Goal: Task Accomplishment & Management: Manage account settings

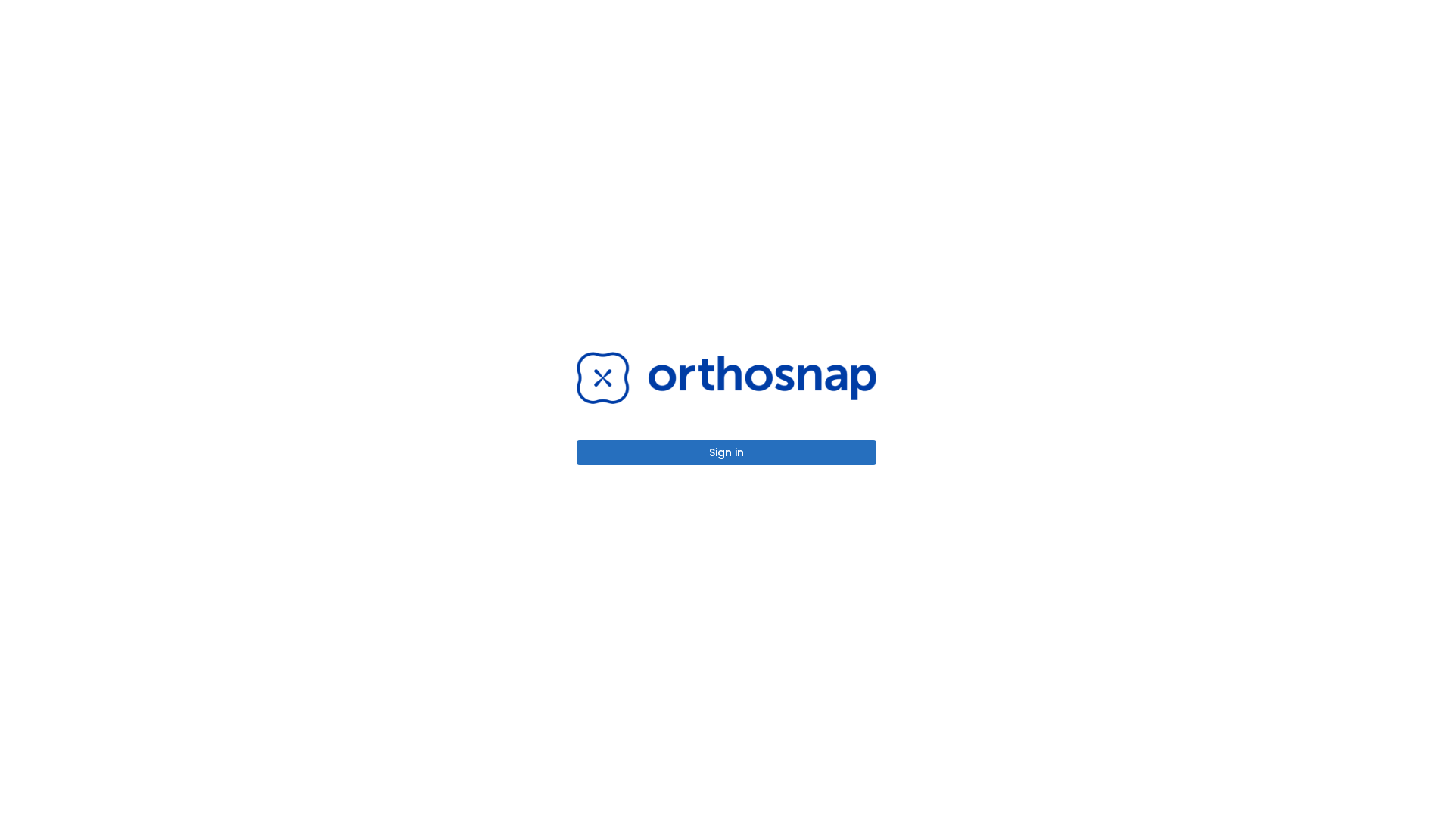
click at [726, 452] on button "Sign in" at bounding box center [727, 452] width 300 height 25
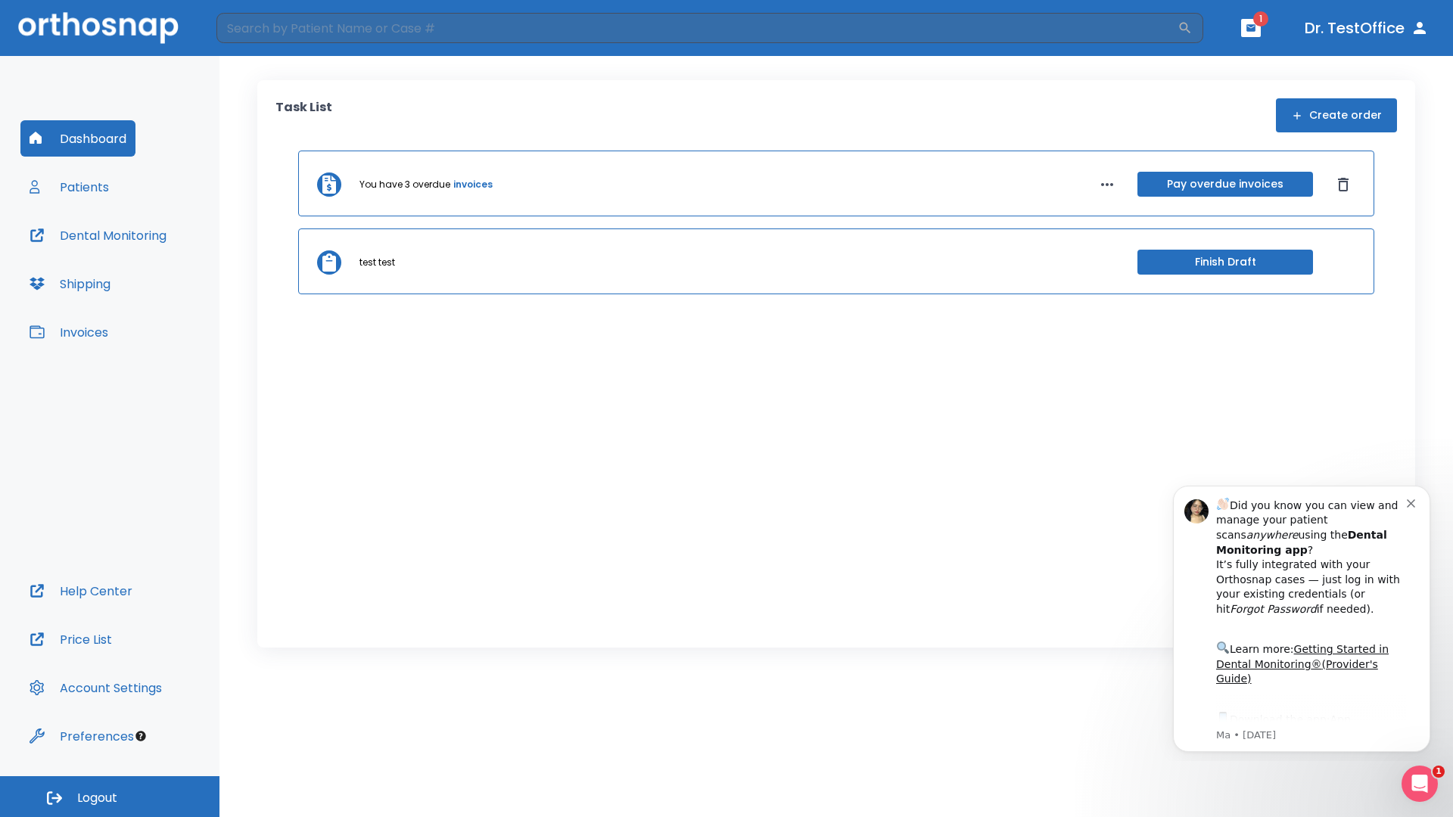
click at [110, 797] on span "Logout" at bounding box center [97, 798] width 40 height 17
